Goal: Complete application form

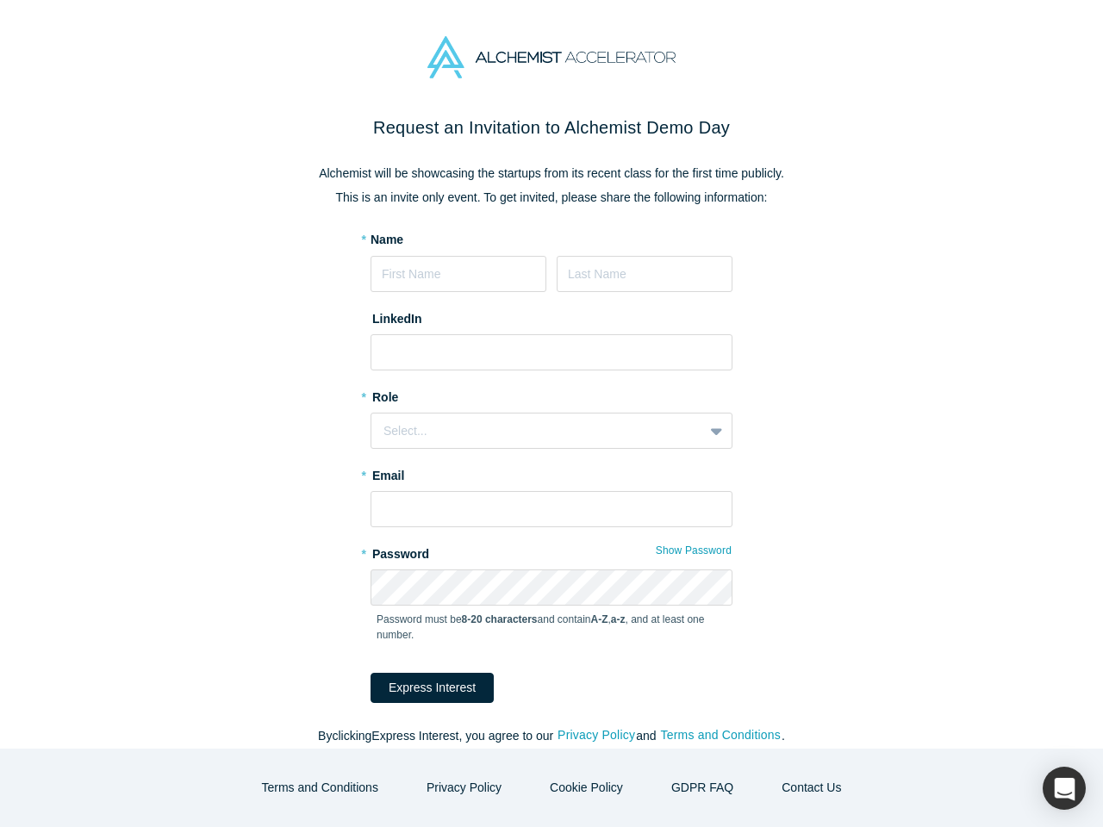
click at [551, 413] on div "Select..." at bounding box center [551, 431] width 362 height 36
click at [420, 687] on button "Express Interest" at bounding box center [431, 688] width 123 height 30
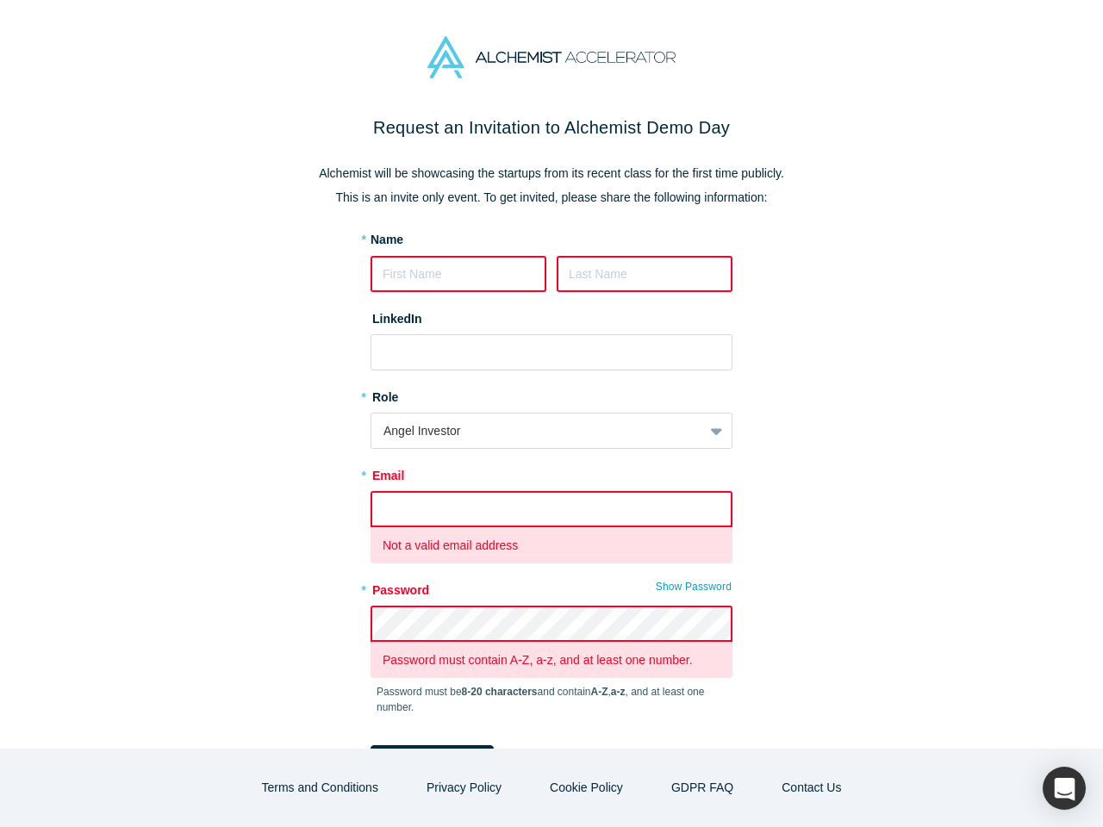
click at [589, 736] on form "* Name LinkedIn * Role Angel Investor * Email Not a valid email address * Passw…" at bounding box center [551, 503] width 362 height 544
click at [714, 736] on form "* Name LinkedIn * Role Angel Investor * Email Not a valid email address * Passw…" at bounding box center [551, 503] width 362 height 544
click at [333, 787] on button "Terms and Conditions" at bounding box center [320, 788] width 152 height 30
click at [584, 787] on p "Most of the modern day interactive web sites use cookies to enable us to retrie…" at bounding box center [551, 768] width 410 height 72
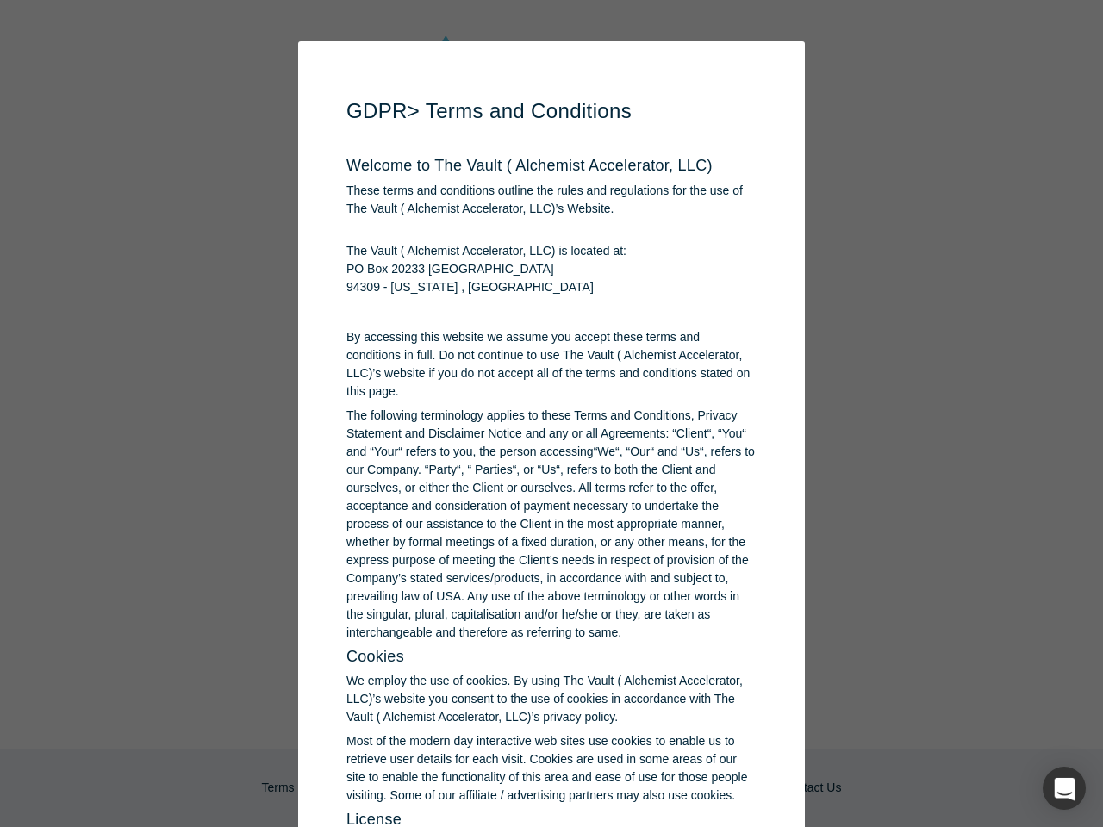
click at [1064, 788] on div "button" at bounding box center [1063, 788] width 43 height 43
